Goal: Transaction & Acquisition: Purchase product/service

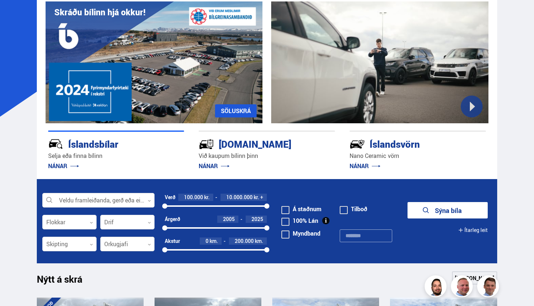
scroll to position [55, 0]
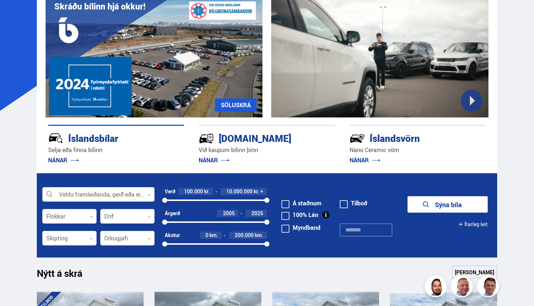
click at [128, 198] on div at bounding box center [98, 194] width 112 height 15
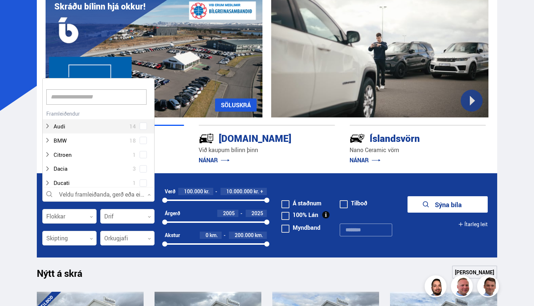
scroll to position [109, 110]
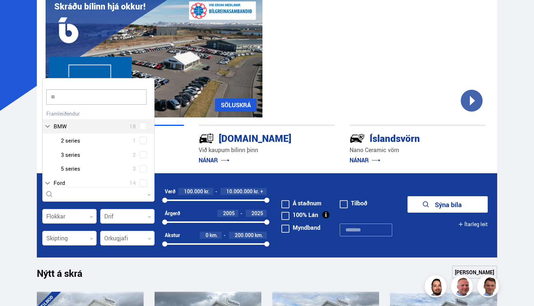
type input "***"
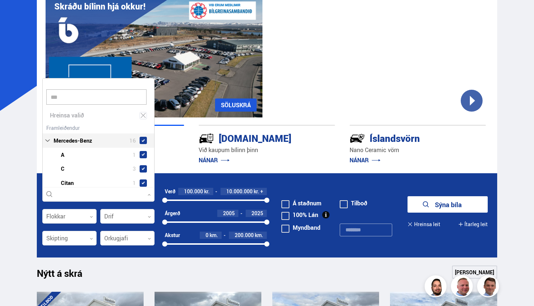
click at [142, 182] on div "Mercedes-Benz 16 Mercedes-Benz A 1 Mercedes-Benz C 3 Mercedes-Benz Citan 1 Merc…" at bounding box center [98, 226] width 111 height 209
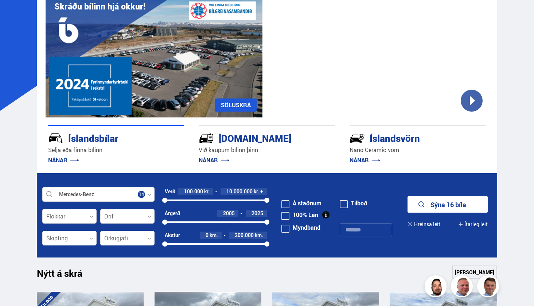
click at [449, 207] on button "Sýna 16 bíla" at bounding box center [447, 204] width 80 height 16
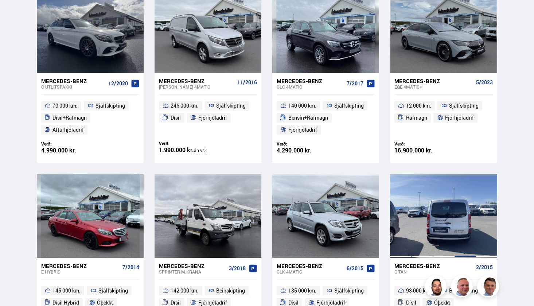
scroll to position [186, 0]
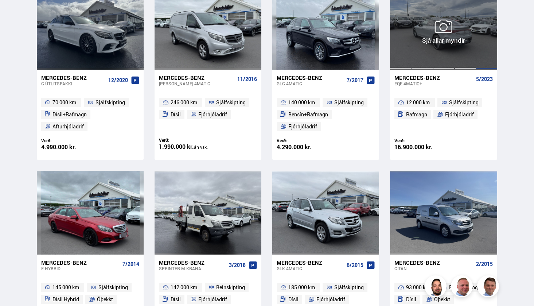
click at [459, 42] on div at bounding box center [464, 27] width 21 height 84
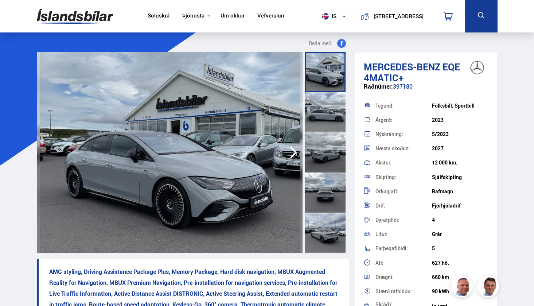
click at [293, 153] on icon "button" at bounding box center [293, 151] width 15 height 17
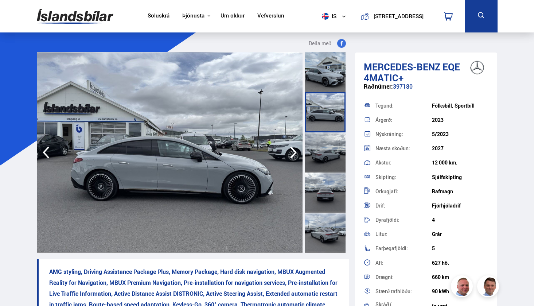
click at [293, 153] on icon "button" at bounding box center [293, 151] width 15 height 17
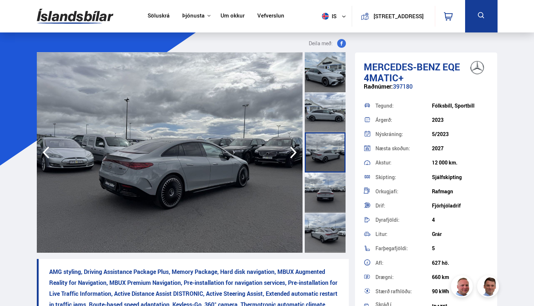
click at [293, 153] on icon "button" at bounding box center [293, 151] width 15 height 17
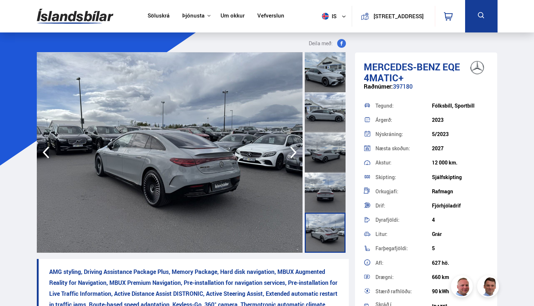
click at [293, 153] on icon "button" at bounding box center [293, 151] width 15 height 17
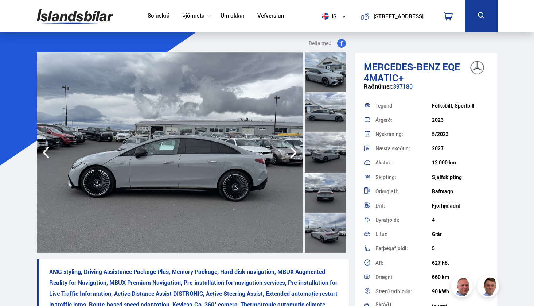
click at [293, 153] on icon "button" at bounding box center [293, 151] width 15 height 17
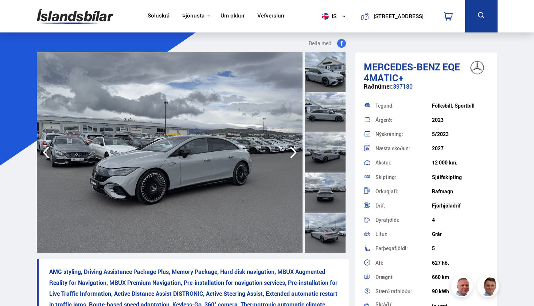
click at [293, 153] on icon "button" at bounding box center [293, 151] width 15 height 17
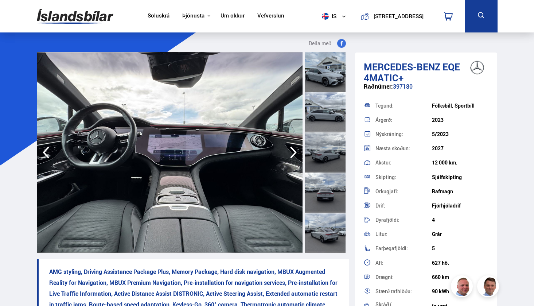
click at [293, 153] on icon "button" at bounding box center [293, 151] width 15 height 17
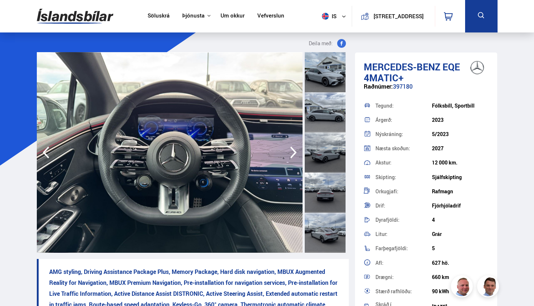
click at [293, 153] on icon "button" at bounding box center [293, 151] width 15 height 17
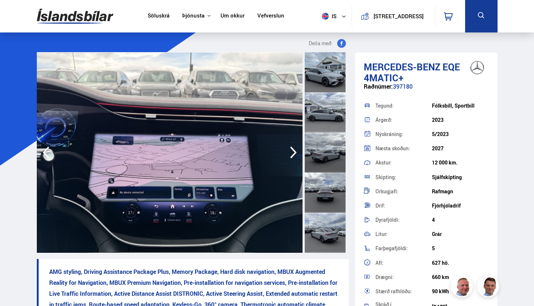
click at [41, 142] on img at bounding box center [170, 152] width 266 height 200
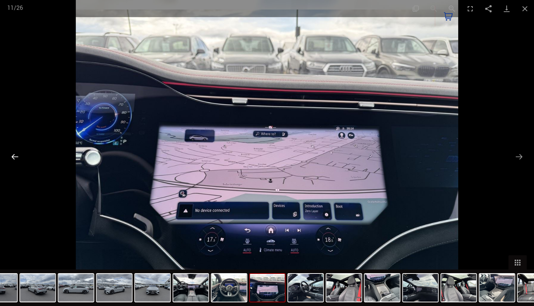
click at [11, 159] on button "Previous slide" at bounding box center [14, 156] width 15 height 14
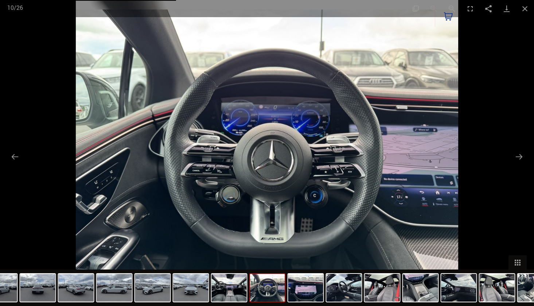
scroll to position [186, 0]
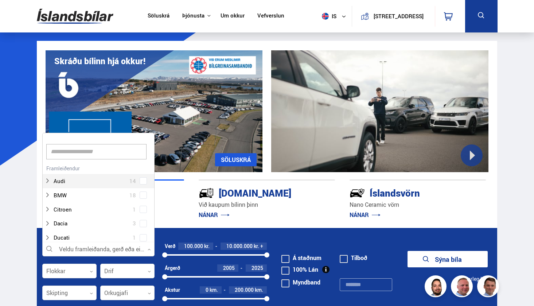
click at [97, 249] on div at bounding box center [98, 249] width 112 height 15
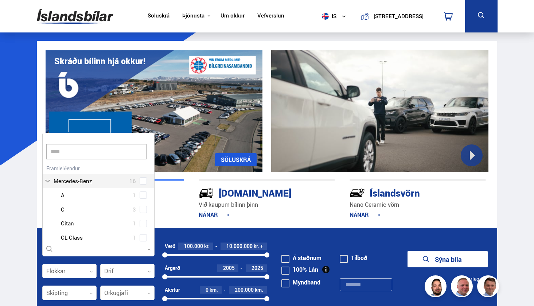
scroll to position [115, 0]
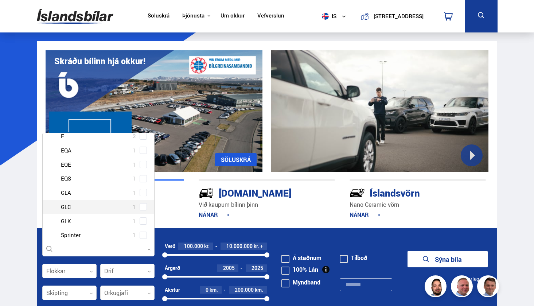
type input "***"
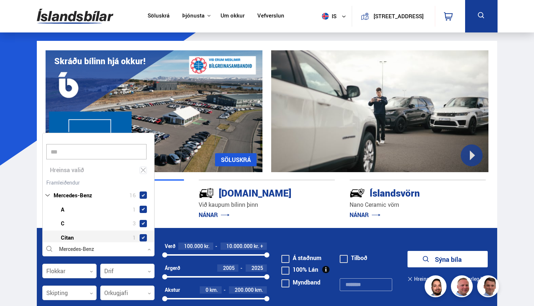
click at [143, 237] on div "Mercedes-Benz 16 Mercedes-Benz A 1 Mercedes-Benz C 3 Mercedes-Benz Citan 1 Merc…" at bounding box center [98, 281] width 111 height 209
click at [464, 255] on button "Sýna 16 bíla" at bounding box center [447, 259] width 80 height 16
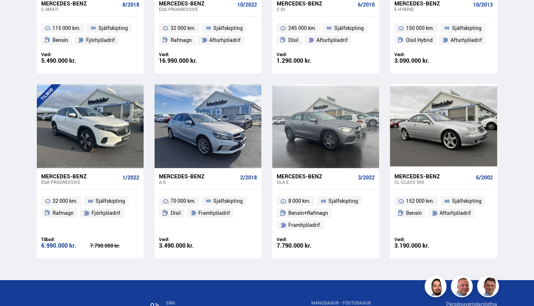
scroll to position [621, 0]
